Goal: Information Seeking & Learning: Learn about a topic

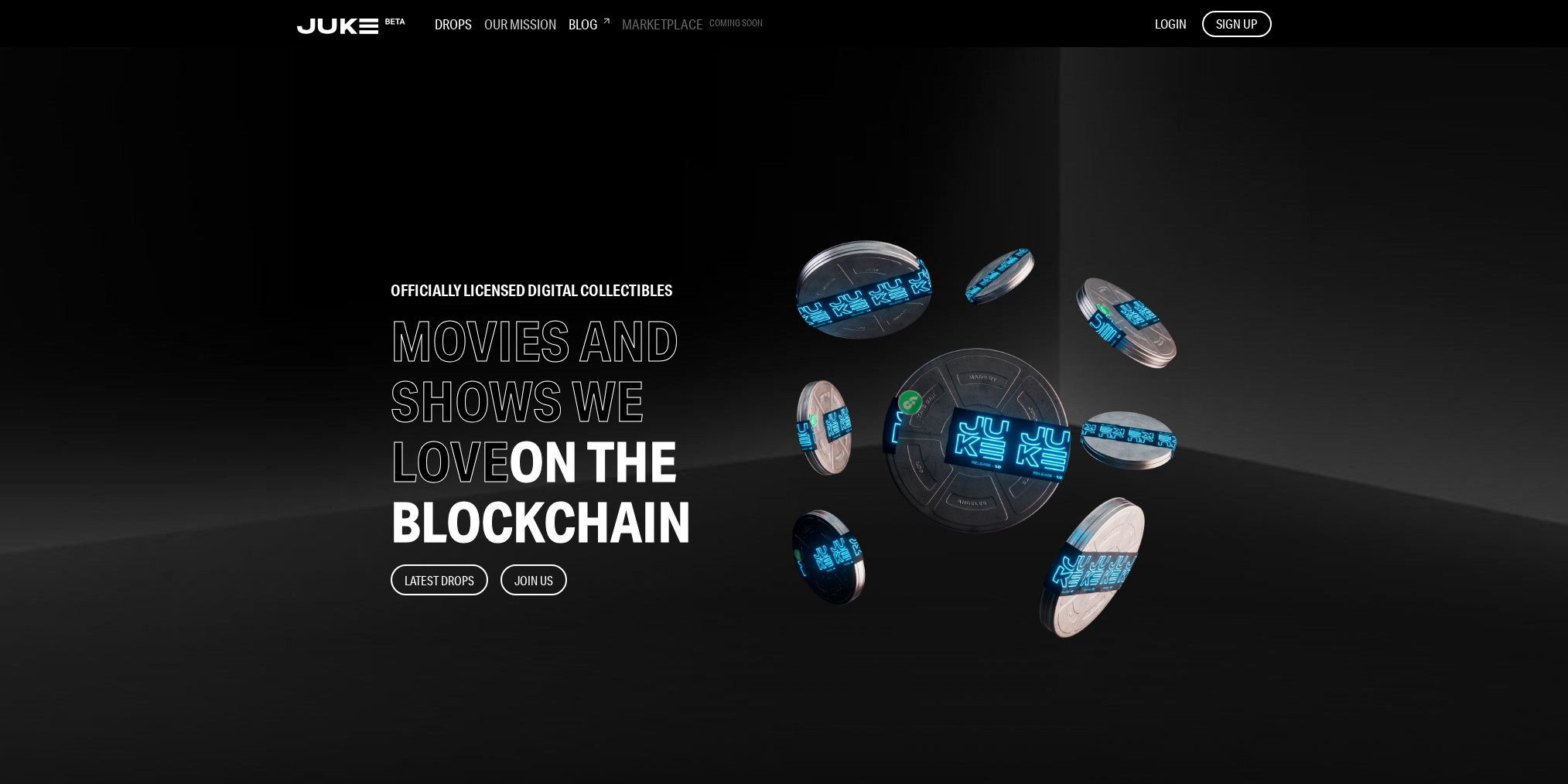
click at [505, 22] on h3 "Our Mission" at bounding box center [520, 24] width 72 height 17
